Goal: Transaction & Acquisition: Book appointment/travel/reservation

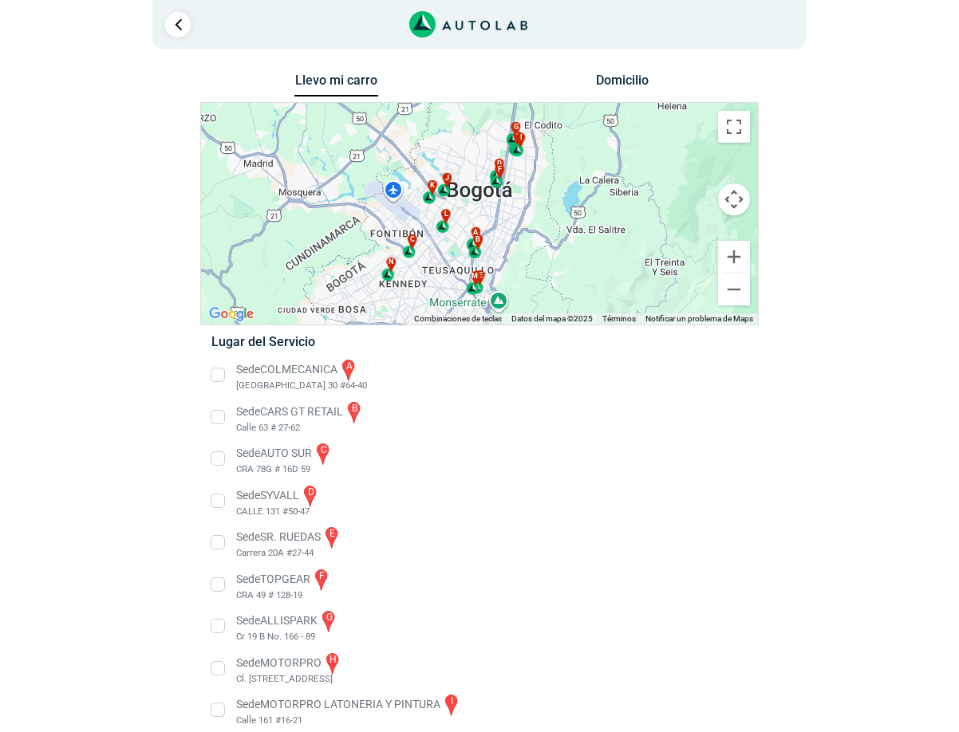
click at [218, 623] on li "Sede ALLISPARK g Cr 19 B No. 166 - 89" at bounding box center [478, 627] width 559 height 36
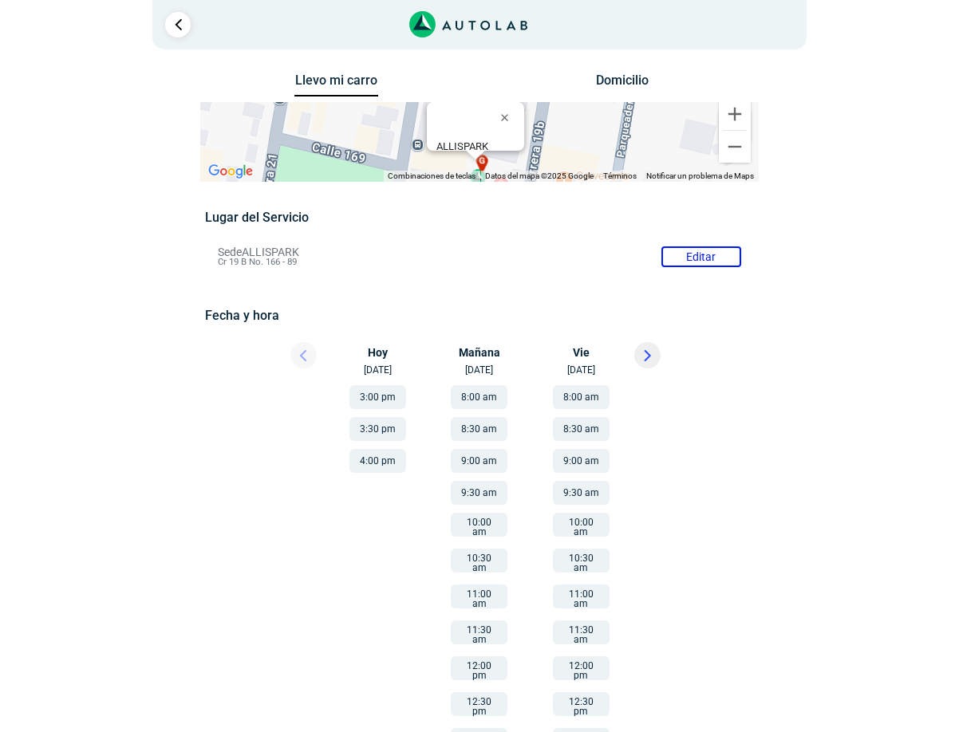
click at [482, 394] on button "8:00 am" at bounding box center [479, 397] width 57 height 24
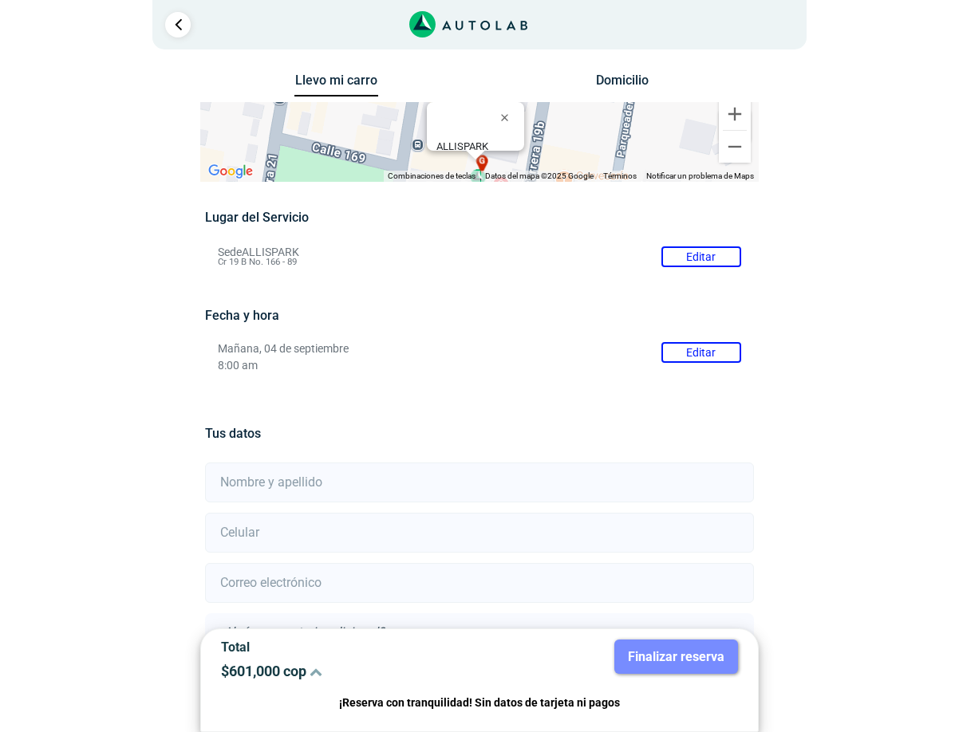
scroll to position [135, 0]
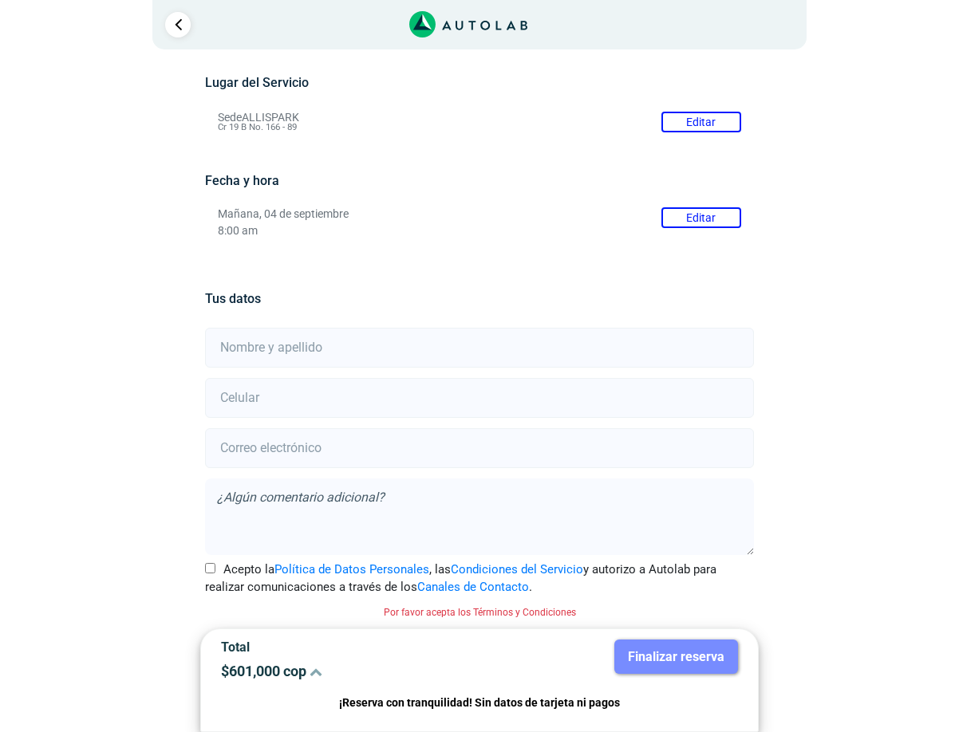
click at [334, 351] on input "text" at bounding box center [479, 348] width 548 height 40
type input "[PERSON_NAME] [PERSON_NAME]"
click at [325, 394] on input "number" at bounding box center [479, 398] width 548 height 40
type input "3107636690"
click at [272, 452] on input "email" at bounding box center [479, 448] width 548 height 40
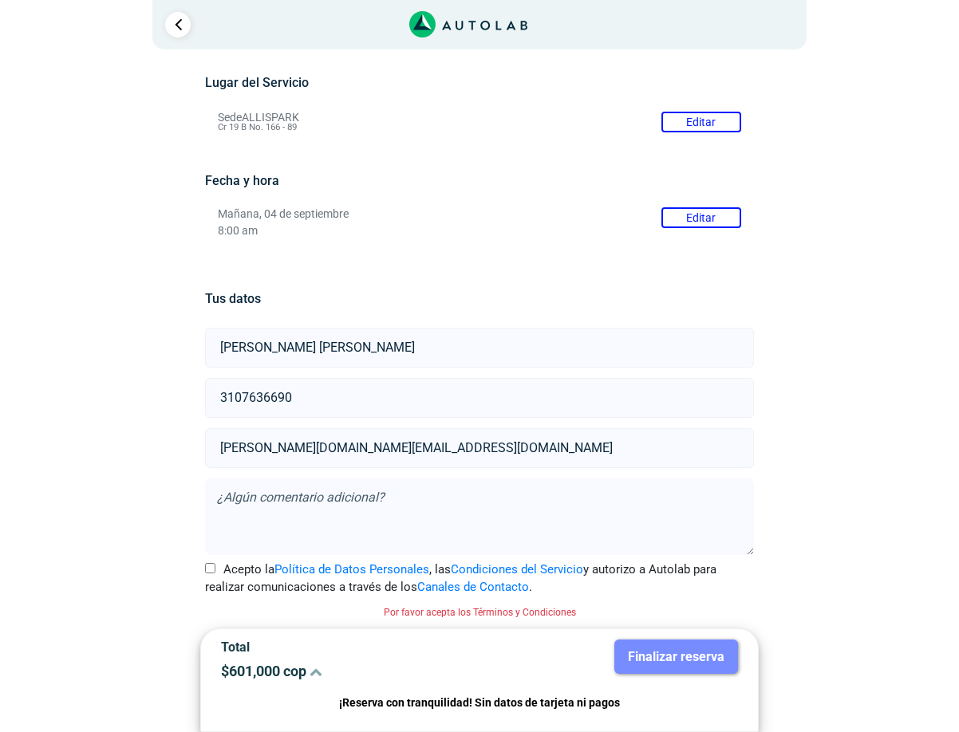
type input "[PERSON_NAME][DOMAIN_NAME][EMAIL_ADDRESS][DOMAIN_NAME]"
click at [212, 570] on input "Acepto la Política de Datos Personales , las Condiciones del Servicio y autoriz…" at bounding box center [210, 568] width 10 height 10
checkbox input "true"
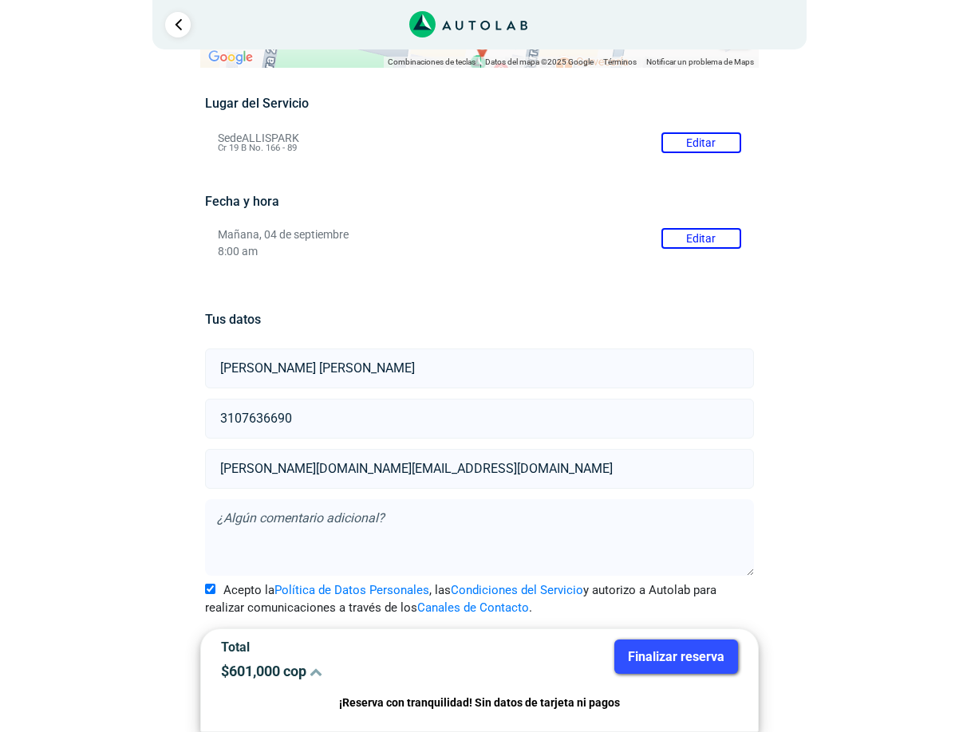
click at [683, 655] on button "Finalizar reserva" at bounding box center [676, 657] width 124 height 34
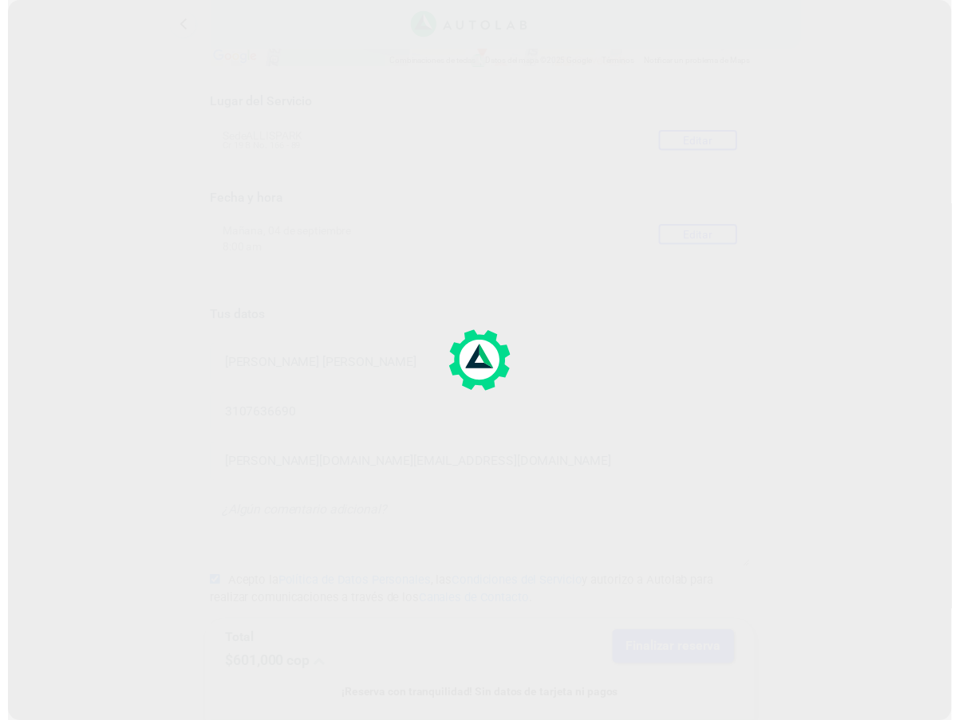
scroll to position [0, 0]
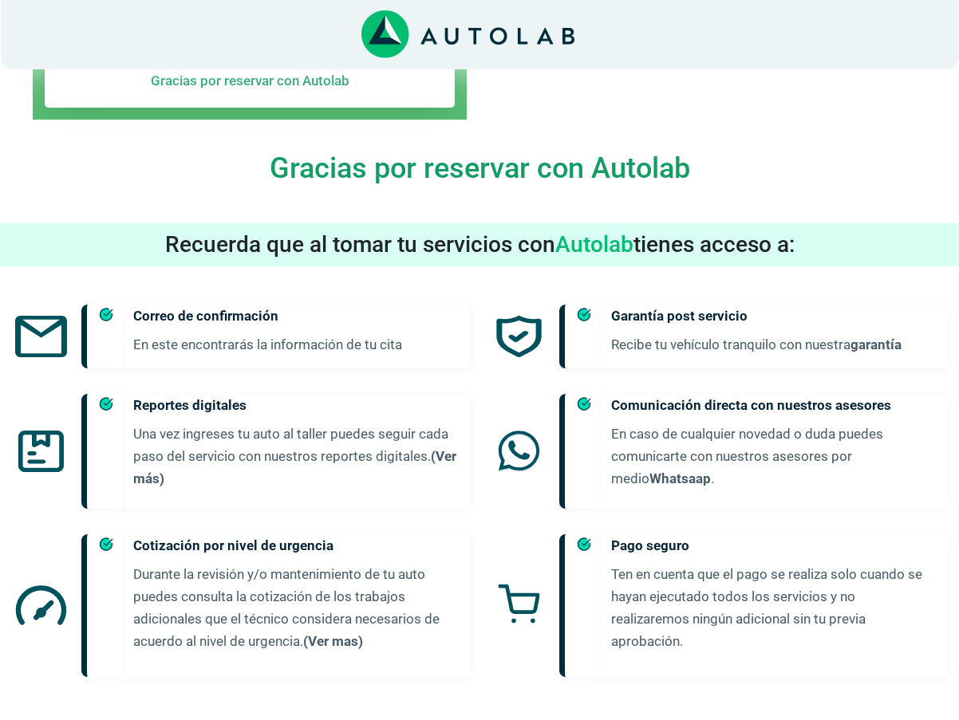
scroll to position [718, 0]
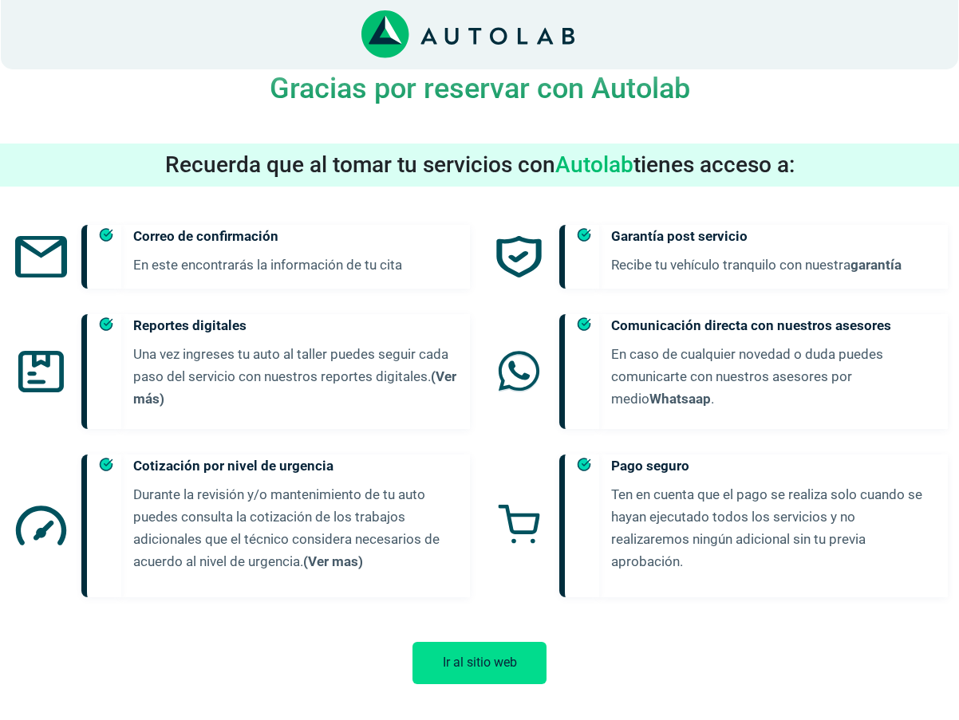
click at [493, 645] on button "Ir al sitio web" at bounding box center [479, 663] width 134 height 42
